Goal: Task Accomplishment & Management: Manage account settings

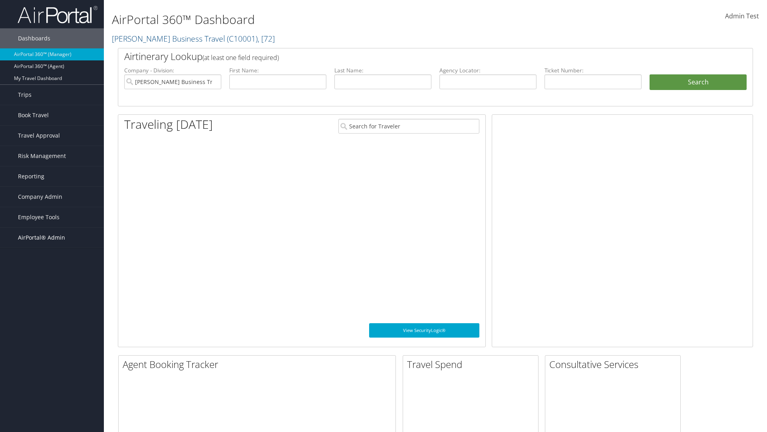
click at [52, 237] on span "AirPortal® Admin" at bounding box center [41, 237] width 47 height 20
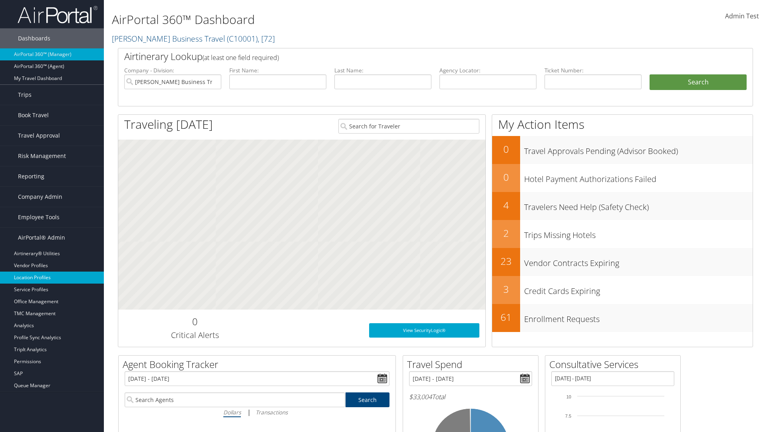
click at [52, 277] on link "Location Profiles" at bounding box center [52, 277] width 104 height 12
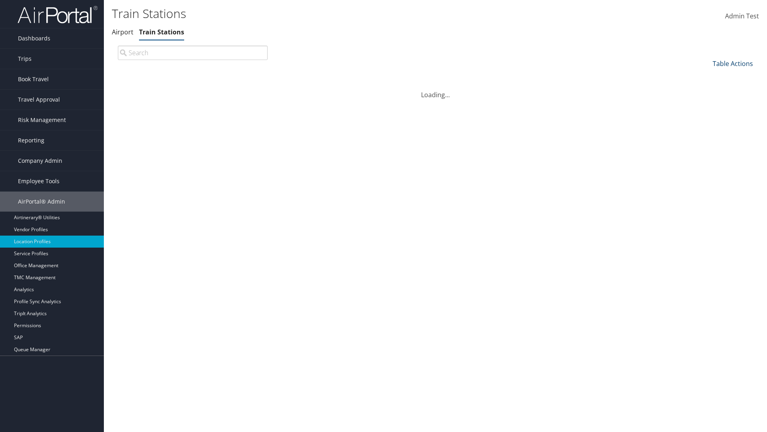
click at [733, 63] on link "Table Actions" at bounding box center [733, 63] width 40 height 9
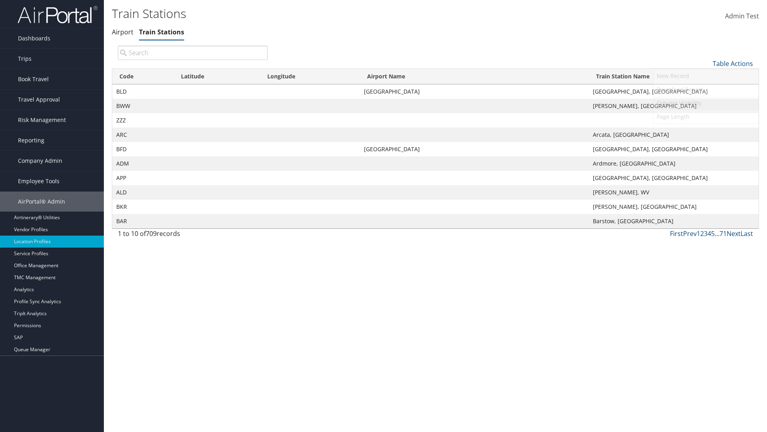
click at [706, 103] on link "Column Visibility" at bounding box center [706, 103] width 105 height 14
click at [706, 76] on link "Code" at bounding box center [706, 77] width 105 height 14
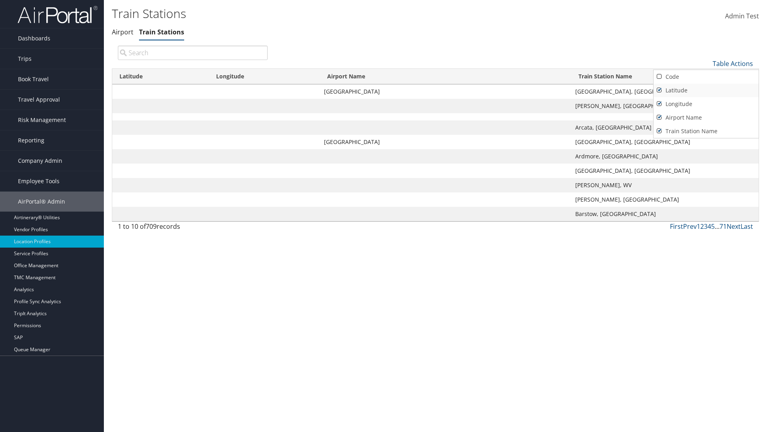
click at [706, 90] on link "Latitude" at bounding box center [706, 91] width 105 height 14
click at [706, 103] on link "Longitude" at bounding box center [706, 104] width 105 height 14
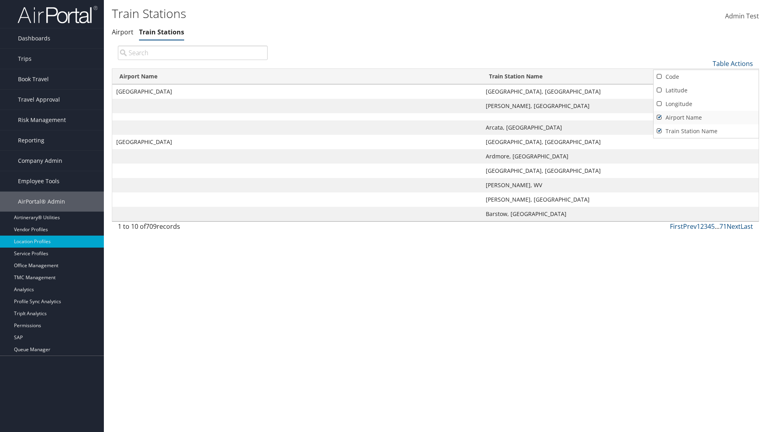
click at [706, 117] on link "Airport Name" at bounding box center [706, 118] width 105 height 14
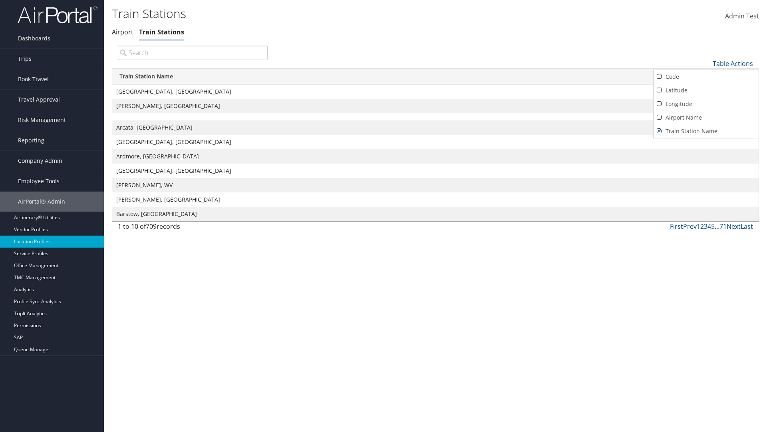
click at [384, 216] on div at bounding box center [383, 216] width 767 height 432
click at [733, 63] on link "Table Actions" at bounding box center [733, 63] width 40 height 9
click at [706, 103] on link "Column Visibility" at bounding box center [706, 103] width 105 height 14
click at [706, 76] on link "Code" at bounding box center [706, 77] width 105 height 14
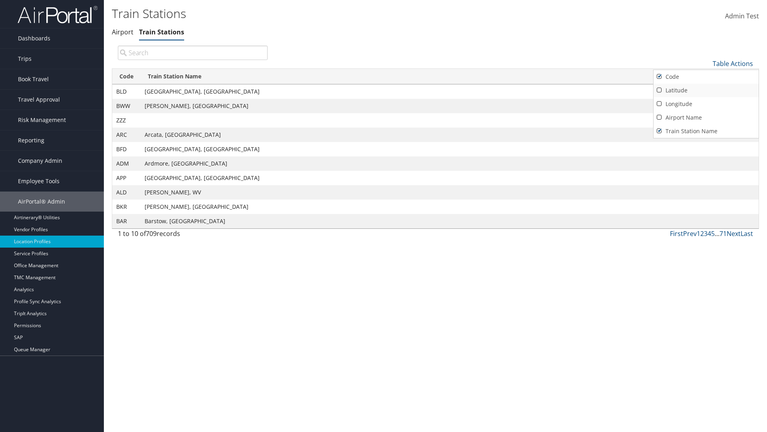
click at [706, 90] on link "Latitude" at bounding box center [706, 91] width 105 height 14
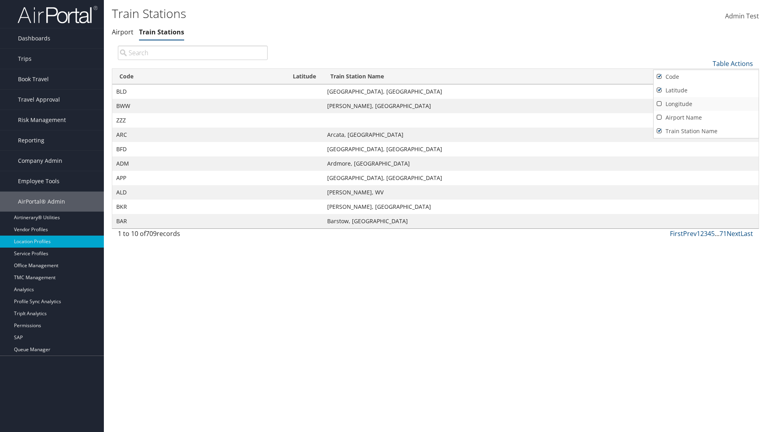
click at [706, 103] on link "Longitude" at bounding box center [706, 104] width 105 height 14
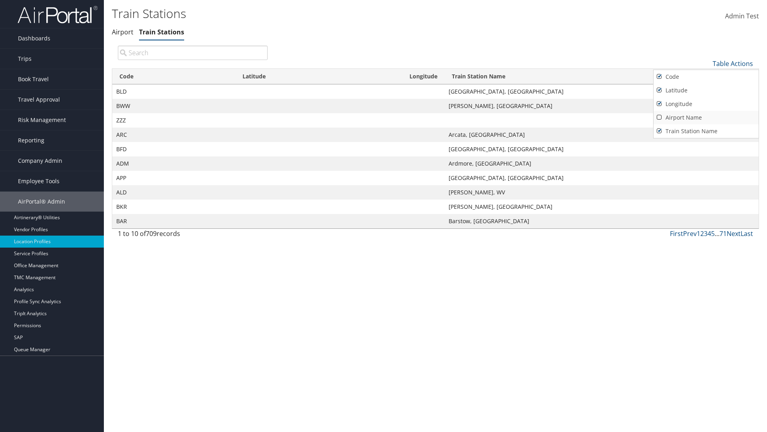
click at [706, 117] on link "Airport Name" at bounding box center [706, 118] width 105 height 14
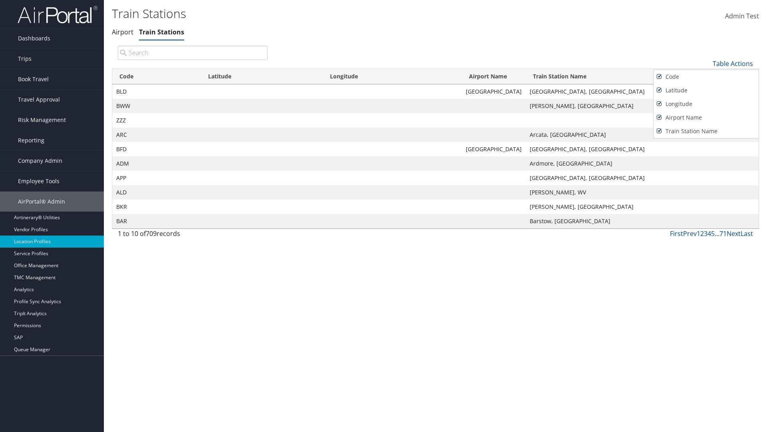
click at [384, 216] on div at bounding box center [383, 216] width 767 height 432
